Goal: Transaction & Acquisition: Purchase product/service

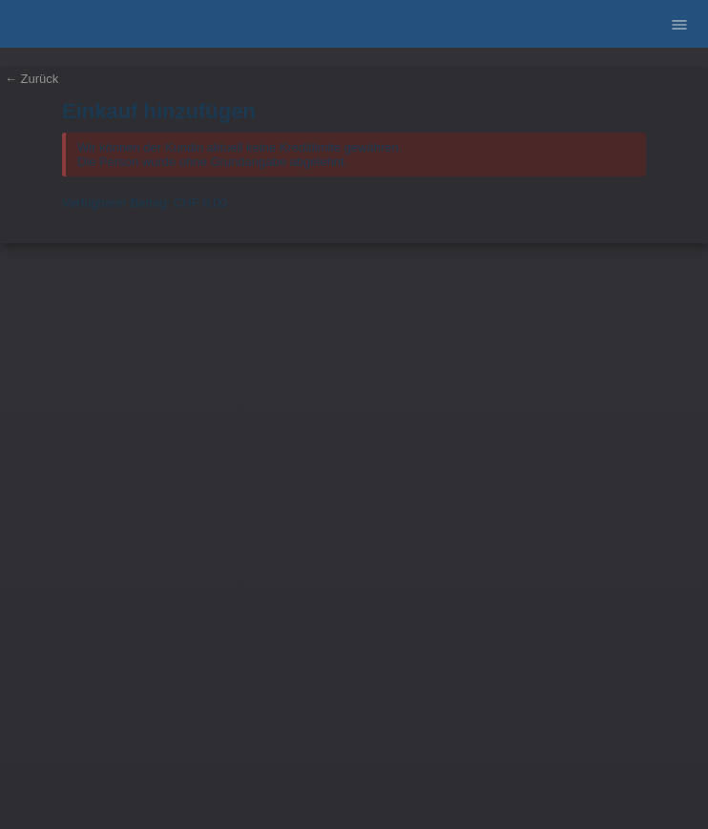
click at [25, 76] on link "← Zurück" at bounding box center [31, 79] width 53 height 14
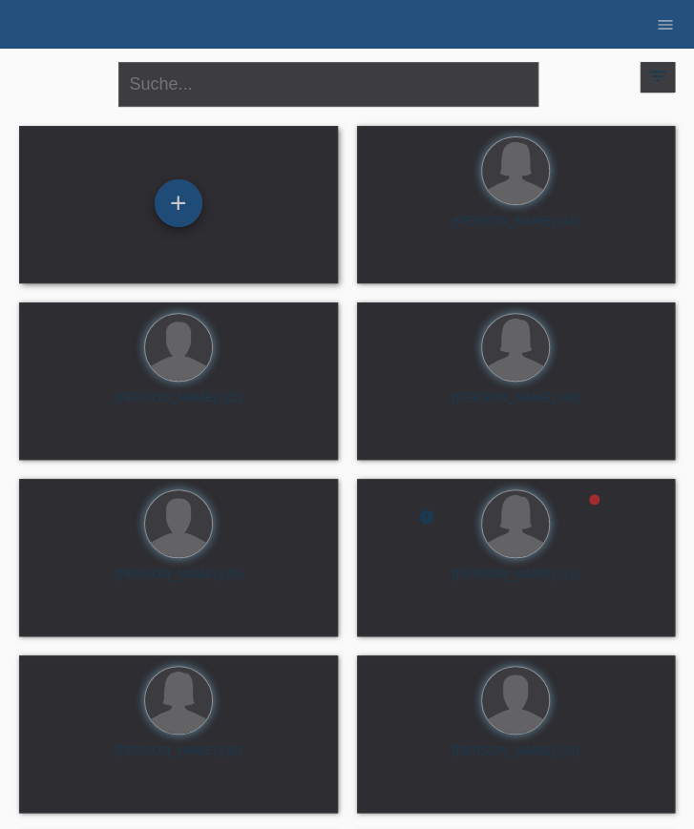
click at [190, 212] on div "+" at bounding box center [179, 203] width 46 height 32
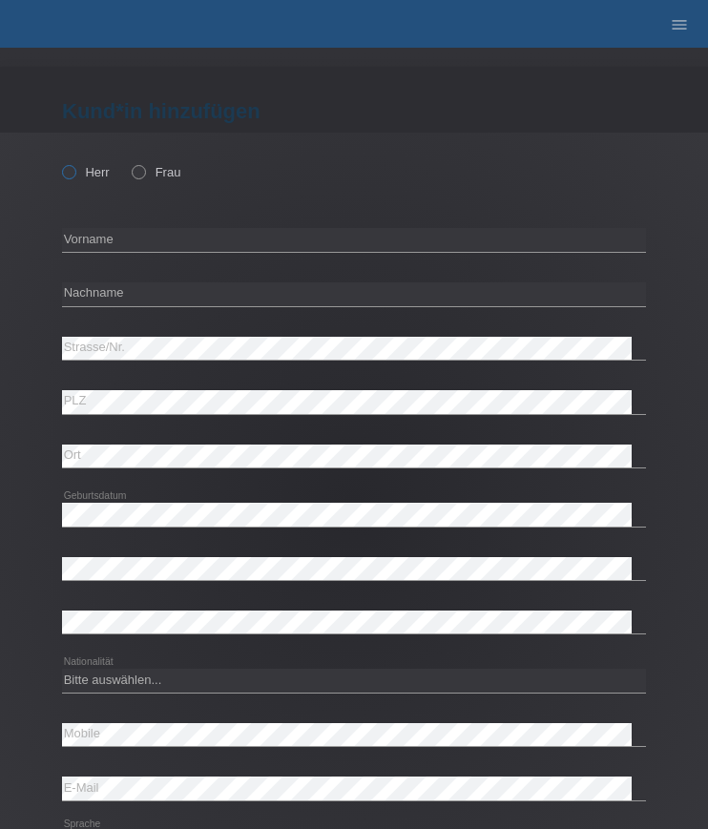
click at [59, 162] on icon at bounding box center [59, 162] width 0 height 0
click at [73, 173] on input "Herr" at bounding box center [68, 171] width 12 height 12
radio input "true"
click at [139, 243] on input "text" at bounding box center [354, 240] width 584 height 24
click at [129, 162] on icon at bounding box center [129, 162] width 0 height 0
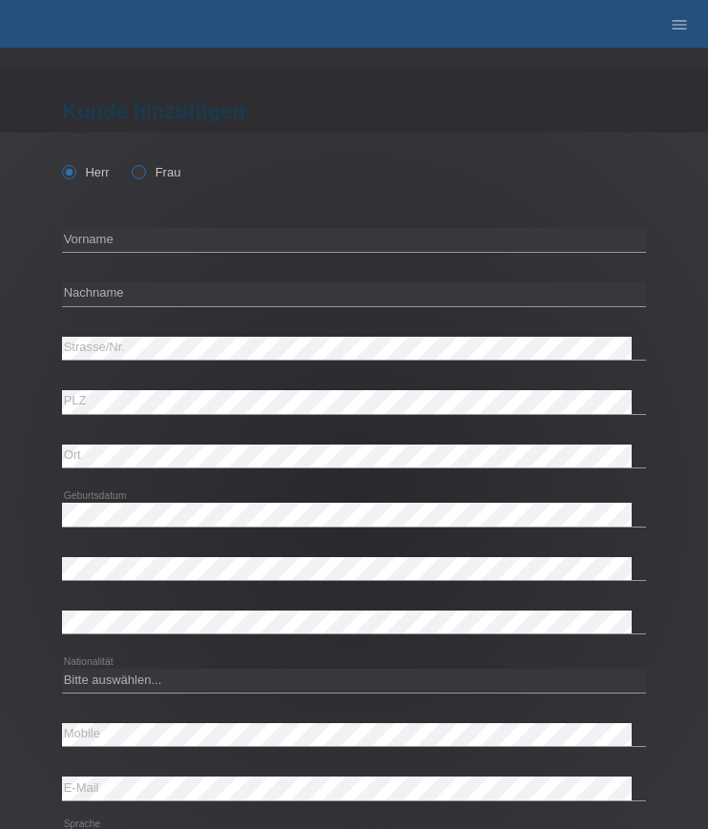
click at [141, 171] on input "Frau" at bounding box center [138, 171] width 12 height 12
radio input "true"
click at [106, 234] on input "text" at bounding box center [354, 240] width 584 height 24
type input "Loredana"
click at [93, 283] on input "text" at bounding box center [354, 294] width 584 height 24
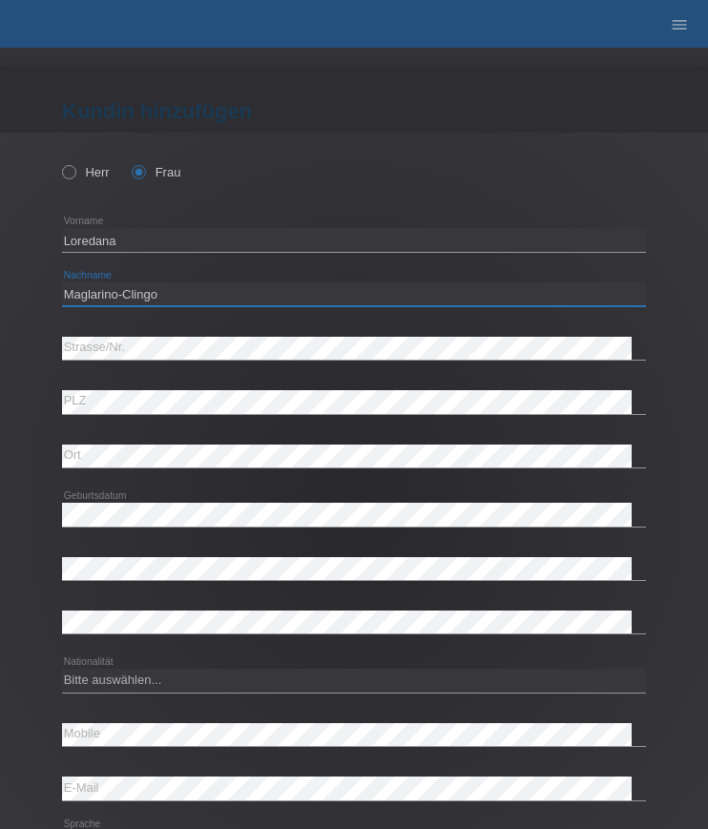
type input "Maglarino-Clingo"
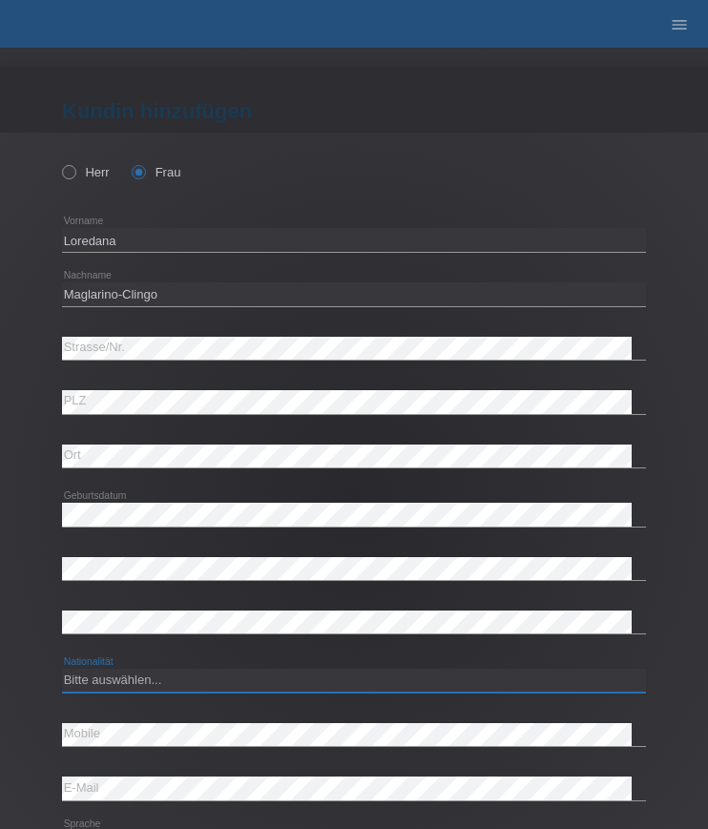
click at [181, 678] on select "Bitte auswählen... Schweiz Deutschland Liechtenstein Österreich ------------ Af…" at bounding box center [354, 680] width 584 height 23
select select "CH"
click at [62, 669] on select "Bitte auswählen... Schweiz Deutschland Liechtenstein Österreich ------------ Af…" at bounding box center [354, 680] width 584 height 23
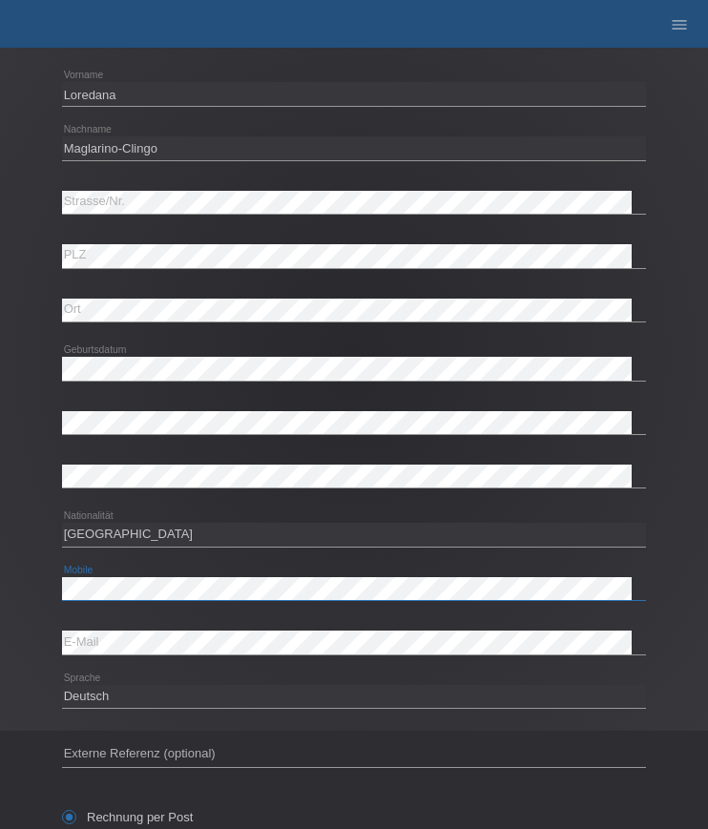
scroll to position [322, 0]
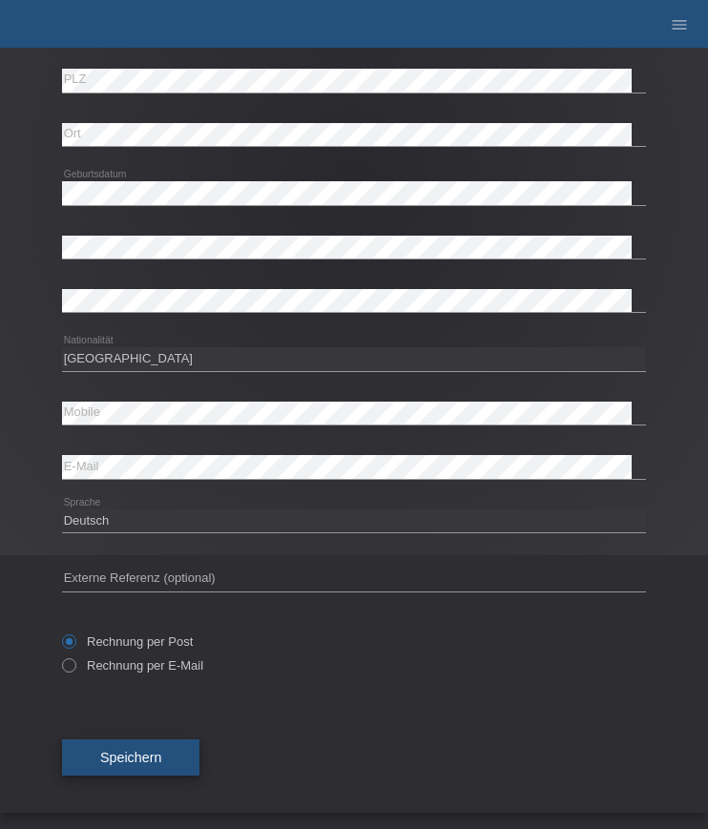
click at [159, 758] on span "Speichern" at bounding box center [130, 757] width 61 height 15
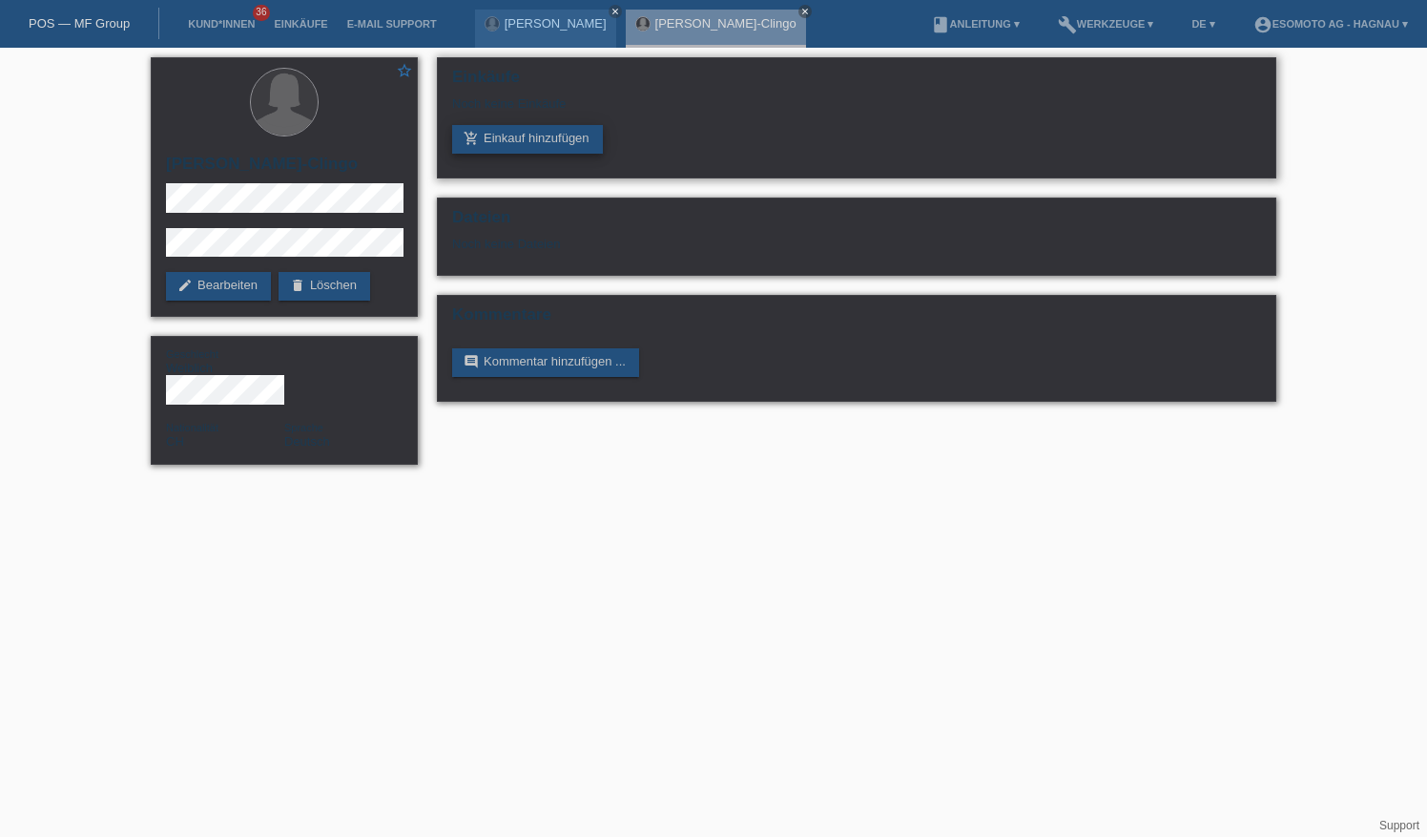
click at [527, 140] on link "add_shopping_cart Einkauf hinzufügen" at bounding box center [527, 139] width 151 height 29
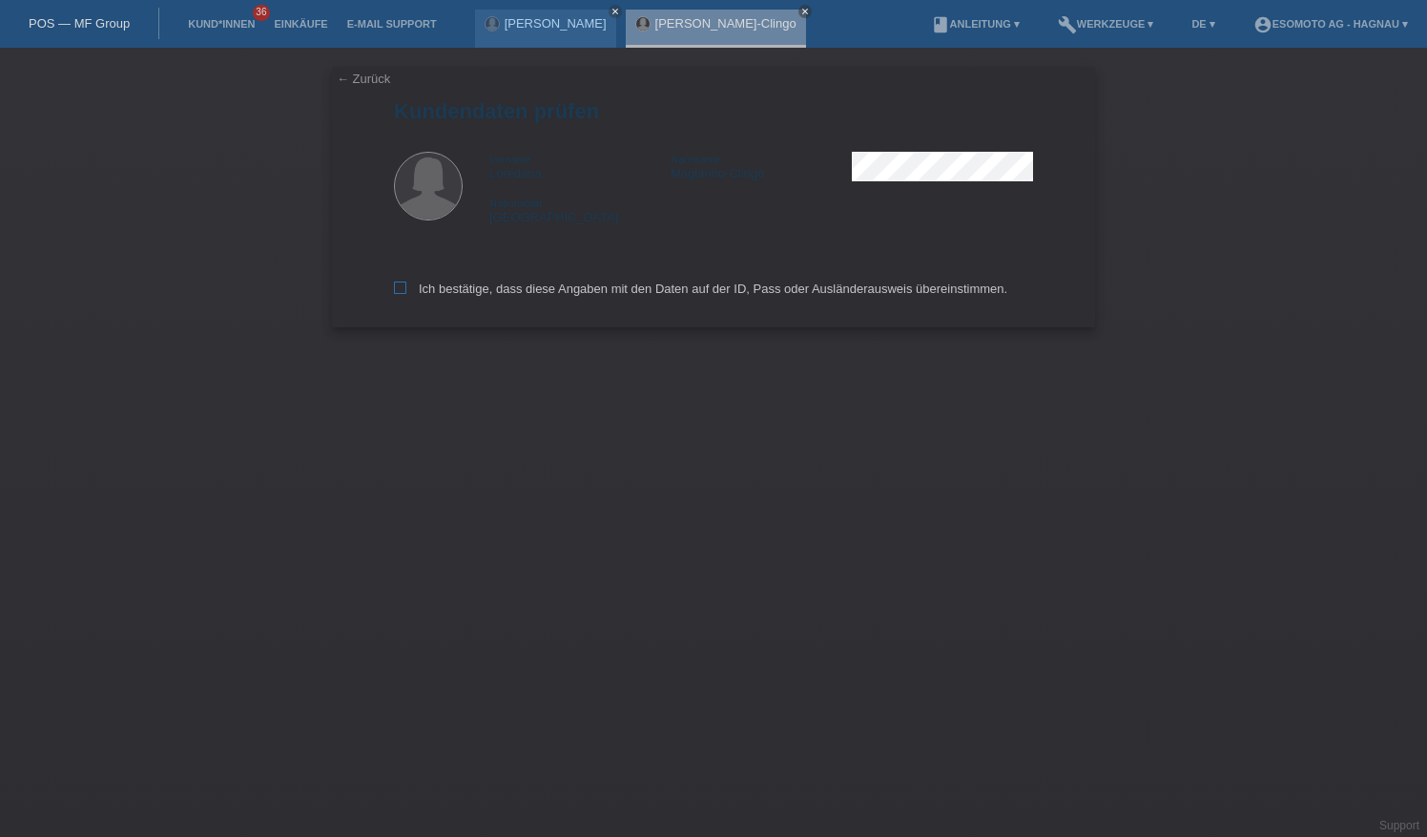
click at [400, 294] on icon at bounding box center [400, 287] width 12 height 12
click at [400, 294] on input "Ich bestätige, dass diese Angaben mit den Daten auf der ID, Pass oder Ausländer…" at bounding box center [400, 287] width 12 height 12
checkbox input "true"
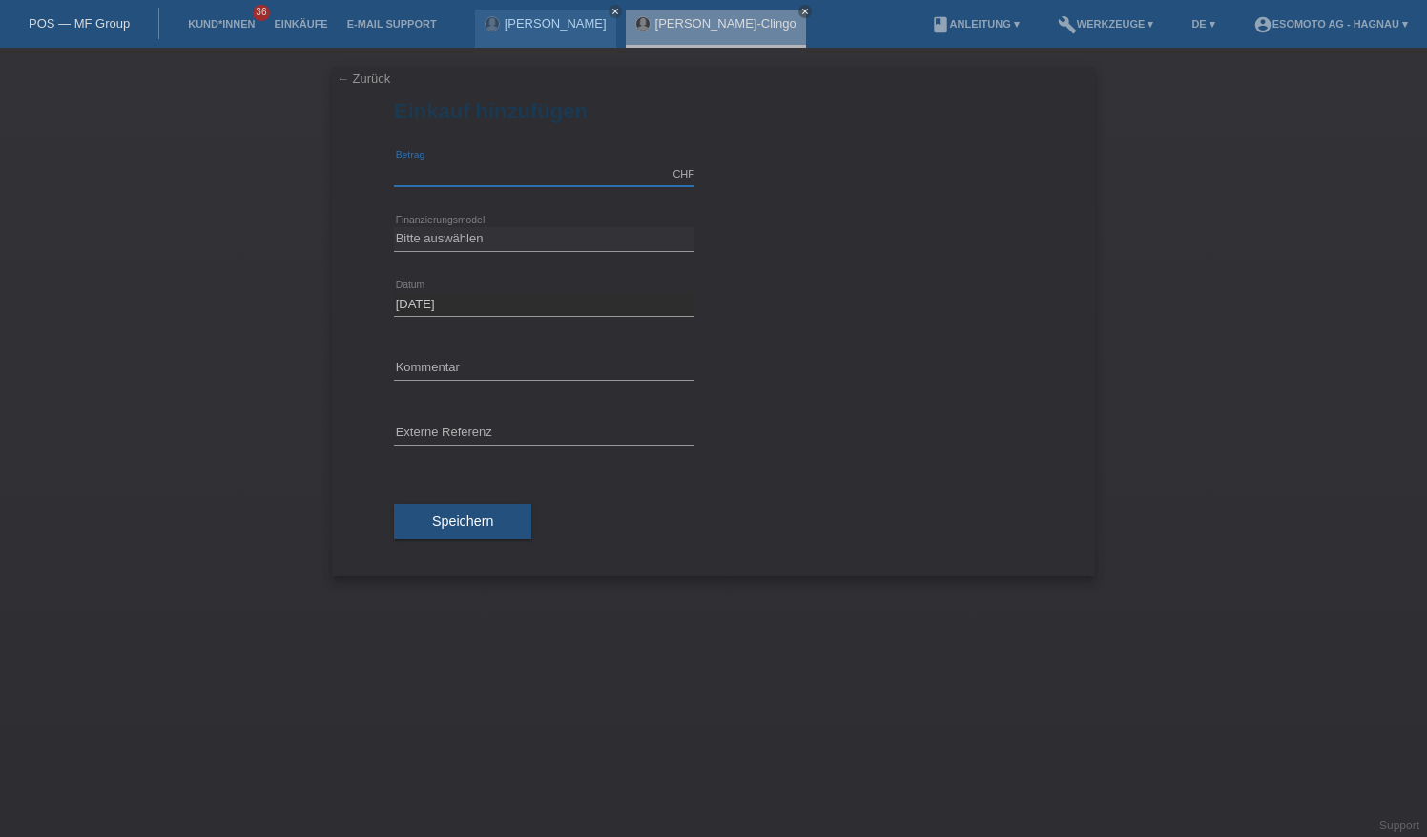
click at [486, 172] on input "text" at bounding box center [544, 174] width 301 height 24
type input "3000.00"
click at [454, 244] on select "Bitte auswählen Fixe Raten Kauf auf Rechnung mit Teilzahlungsoption" at bounding box center [544, 238] width 301 height 23
select select "69"
click at [394, 227] on select "Bitte auswählen Fixe Raten Kauf auf Rechnung mit Teilzahlungsoption" at bounding box center [544, 238] width 301 height 23
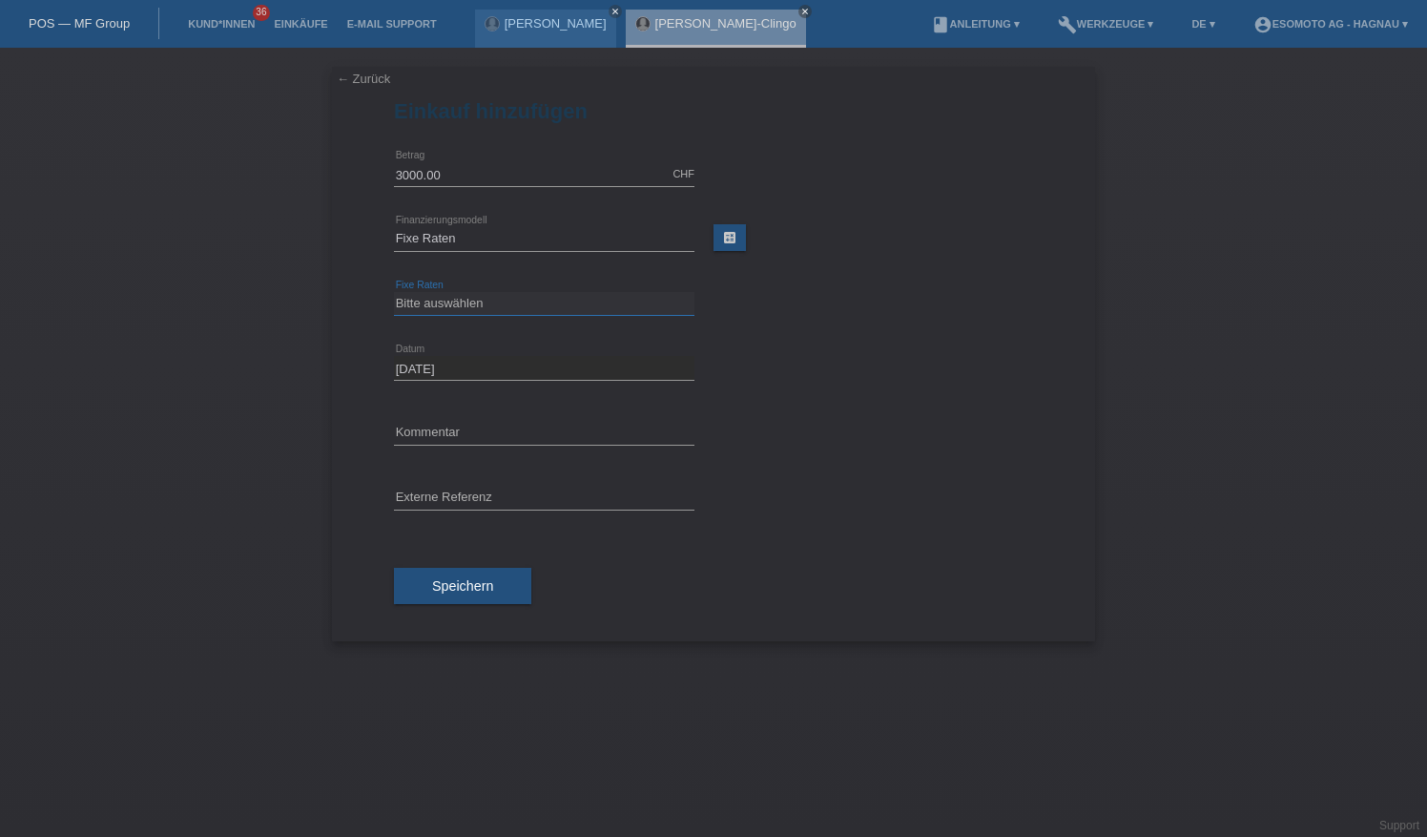
click at [435, 298] on select "Bitte auswählen 12 Raten 24 Raten 36 Raten 48 Raten" at bounding box center [544, 303] width 301 height 23
select select "139"
click at [394, 292] on select "Bitte auswählen 12 Raten 24 Raten 36 Raten 48 Raten" at bounding box center [544, 303] width 301 height 23
click at [477, 591] on button "Speichern" at bounding box center [462, 586] width 137 height 36
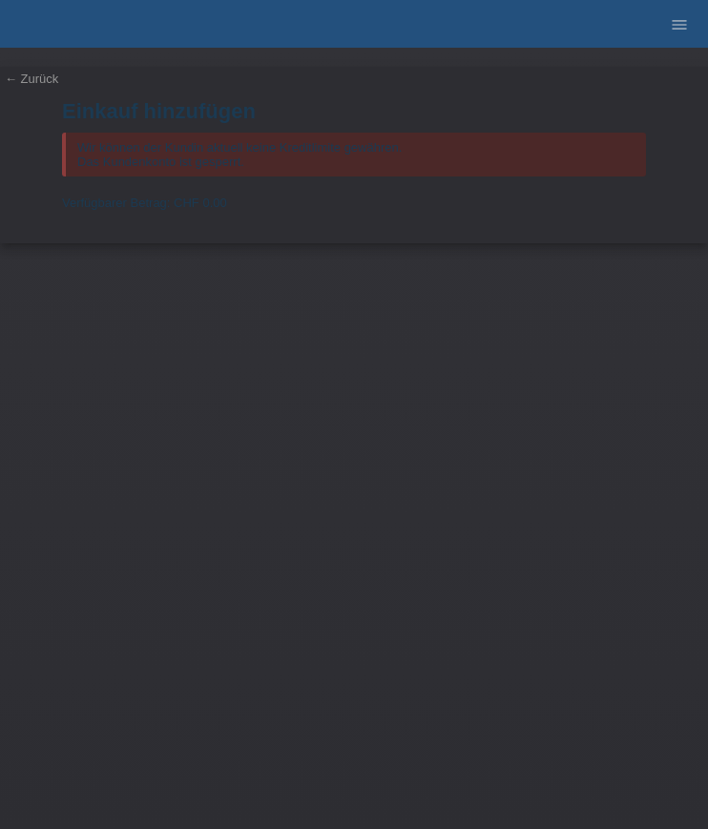
click at [188, 383] on div "← Zurück Einkauf hinzufügen Wir können der Kundin aktuell keine Kreditlimite ge…" at bounding box center [354, 438] width 708 height 781
